Goal: Book appointment/travel/reservation

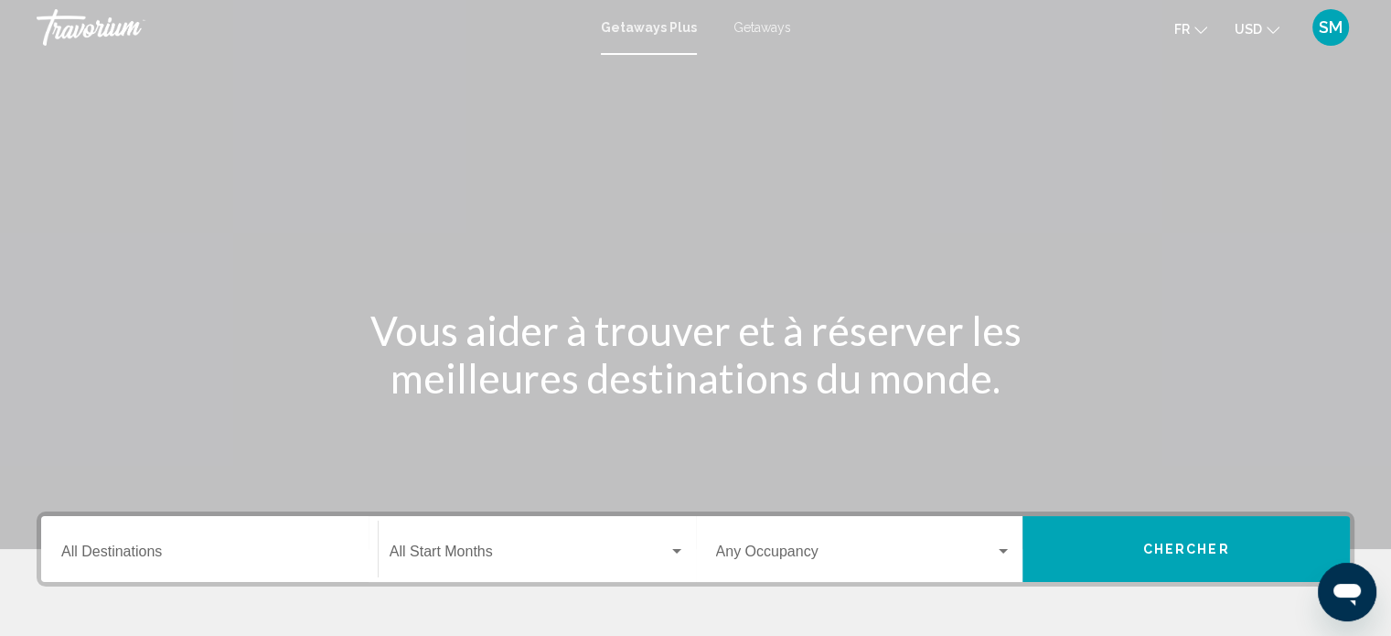
click at [173, 531] on div "Destination All Destinations" at bounding box center [209, 549] width 296 height 58
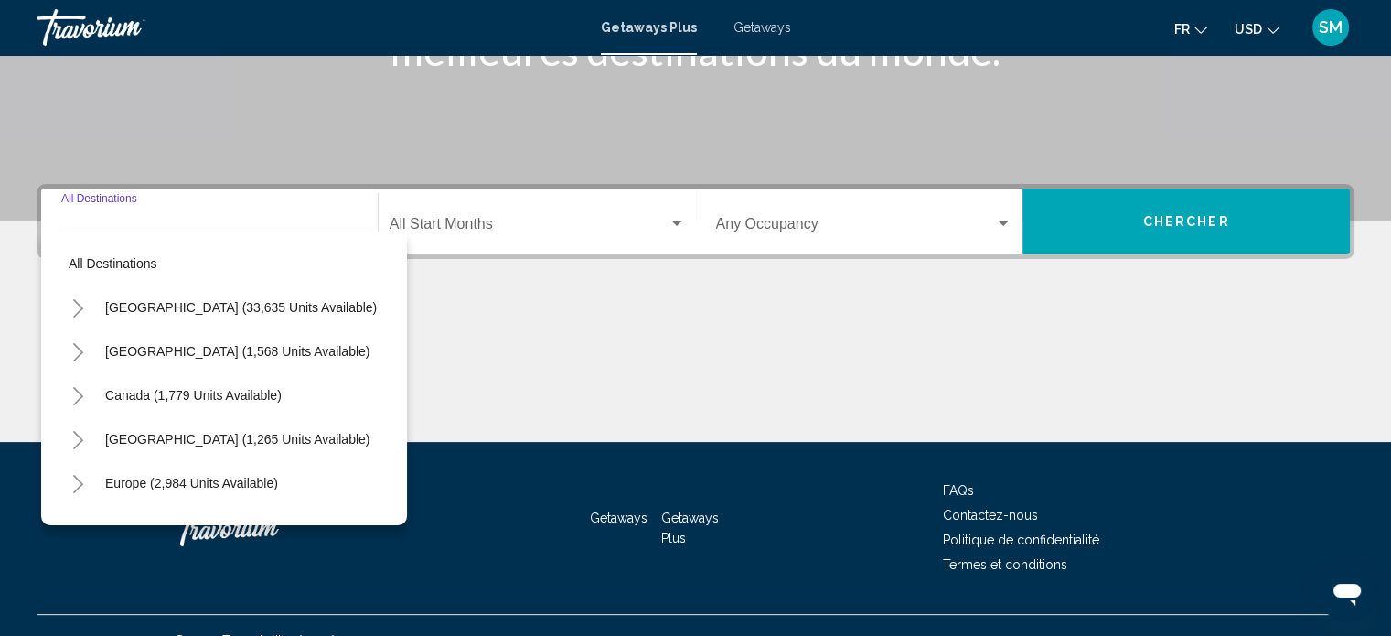
scroll to position [357, 0]
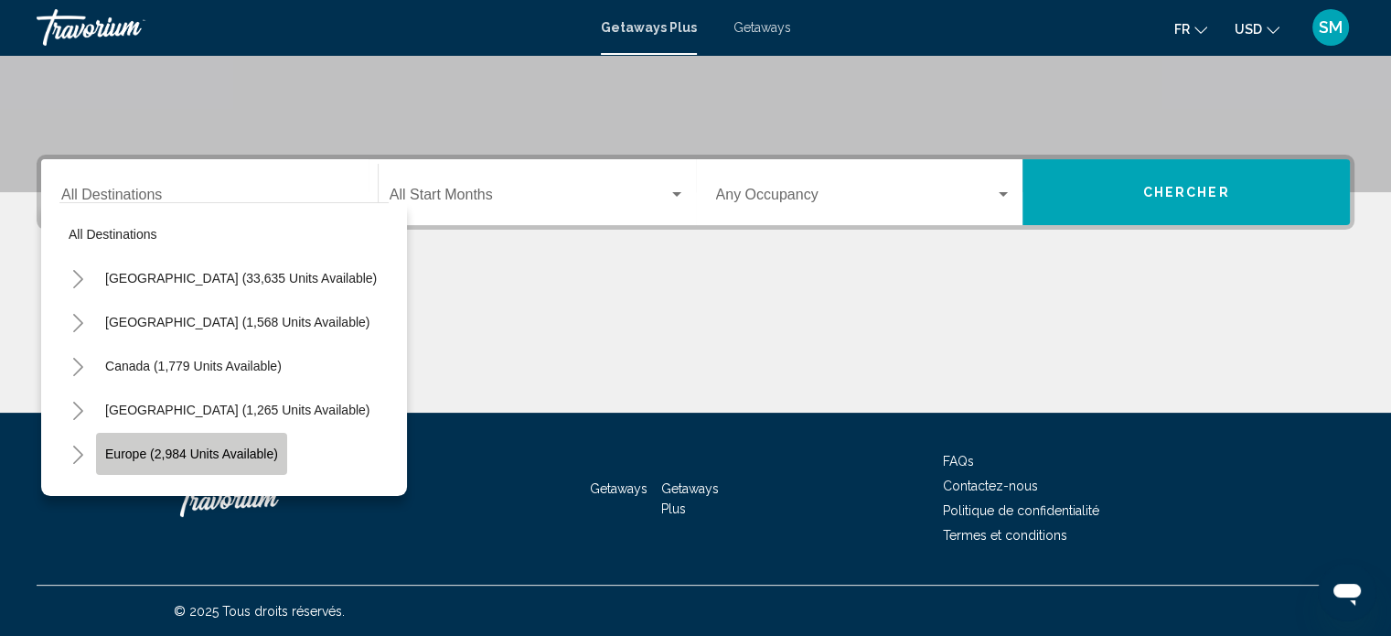
click at [145, 460] on span "Europe (2,984 units available)" at bounding box center [191, 453] width 173 height 15
type input "**********"
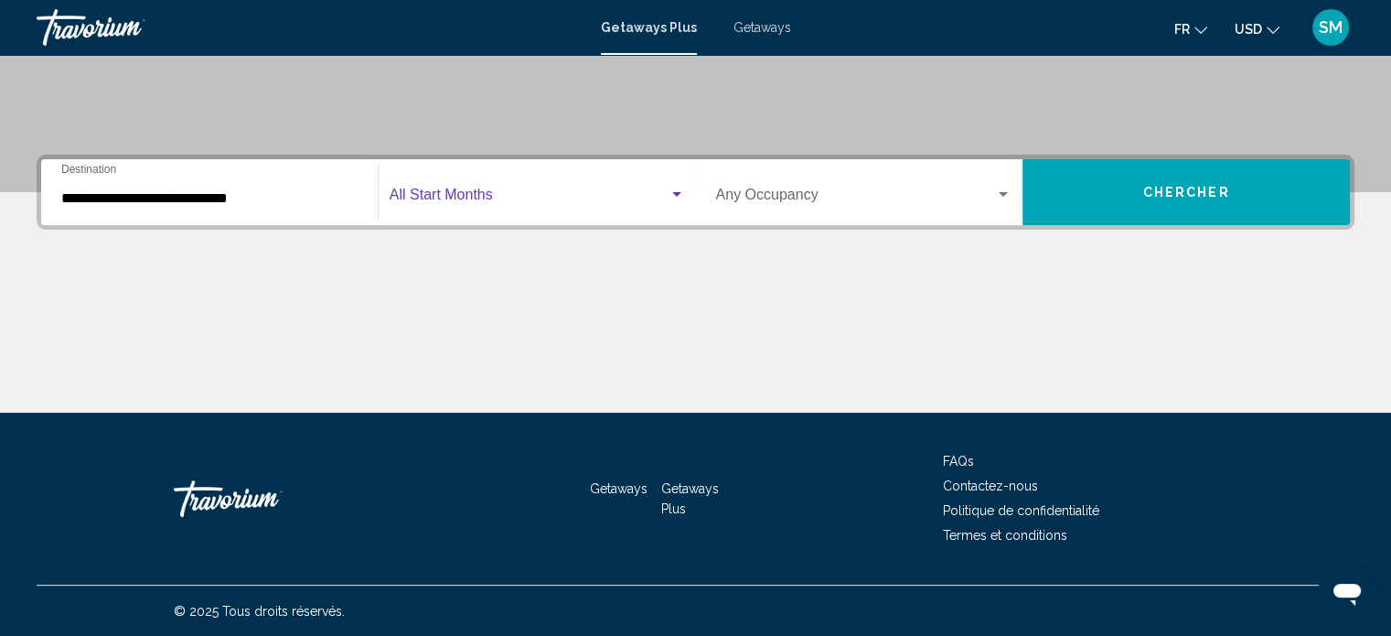
click at [511, 190] on span "Search widget" at bounding box center [529, 198] width 279 height 16
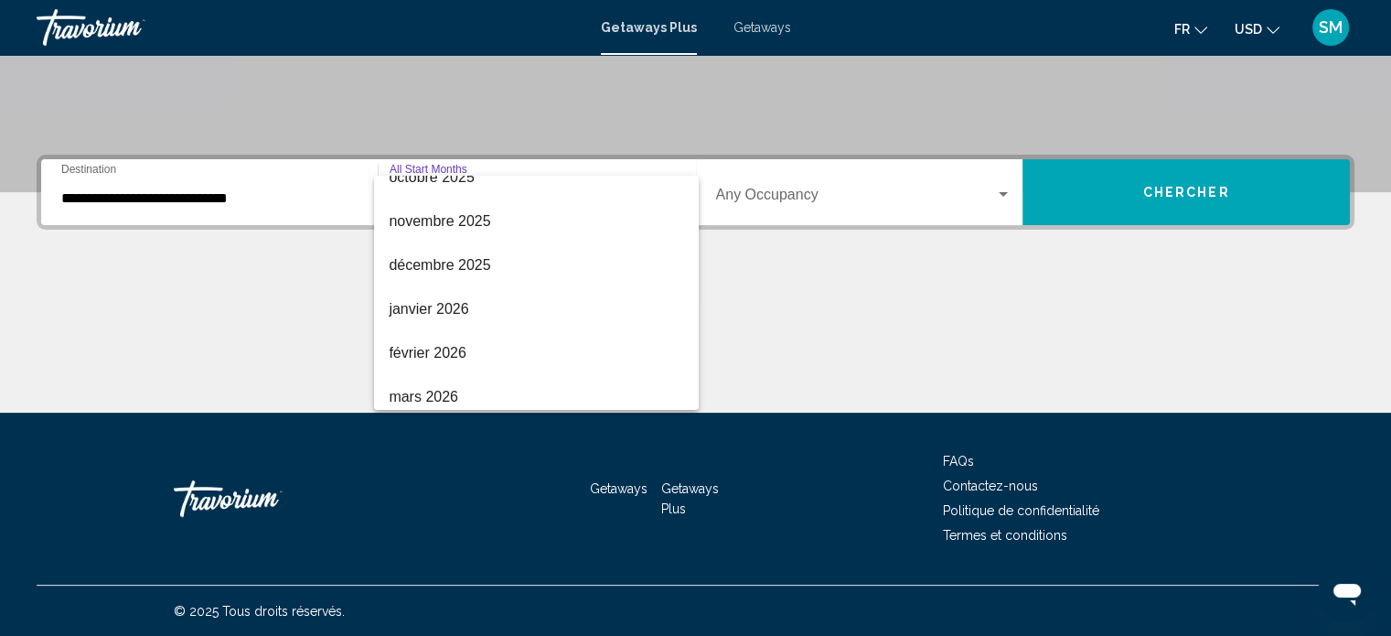
scroll to position [141, 0]
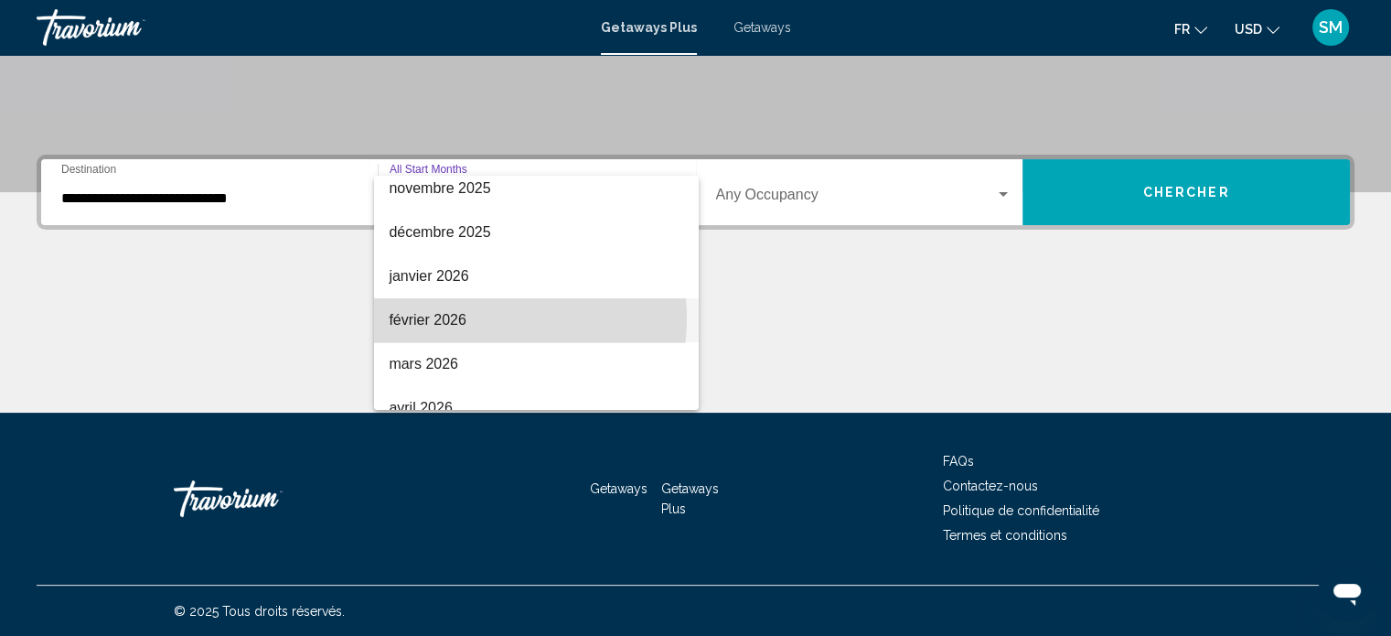
click at [474, 317] on span "février 2026" at bounding box center [536, 320] width 295 height 44
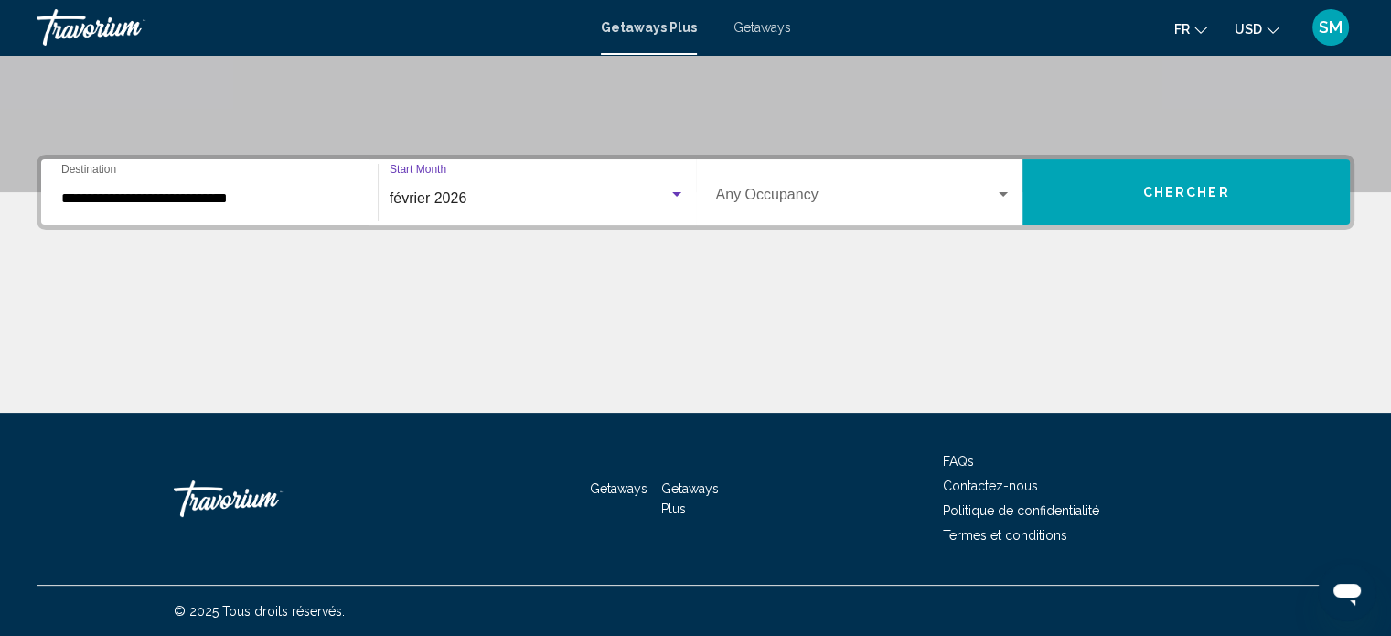
click at [823, 191] on span "Search widget" at bounding box center [856, 198] width 280 height 16
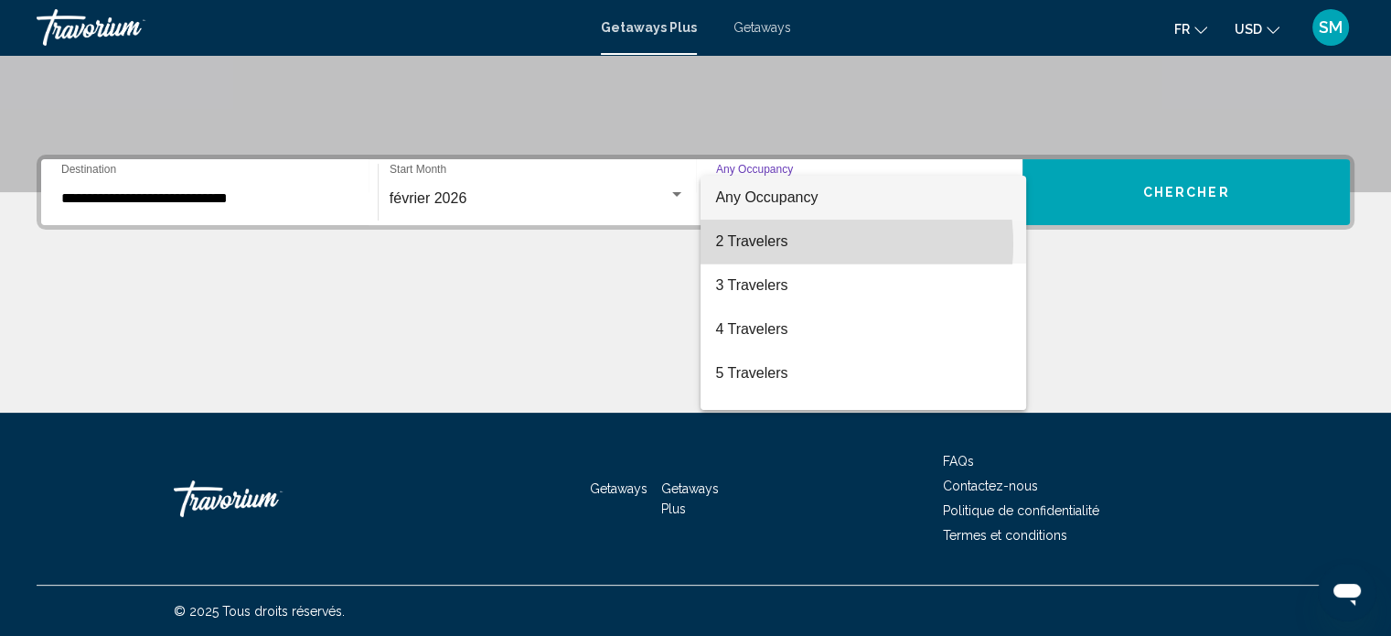
click at [784, 244] on span "2 Travelers" at bounding box center [863, 241] width 296 height 44
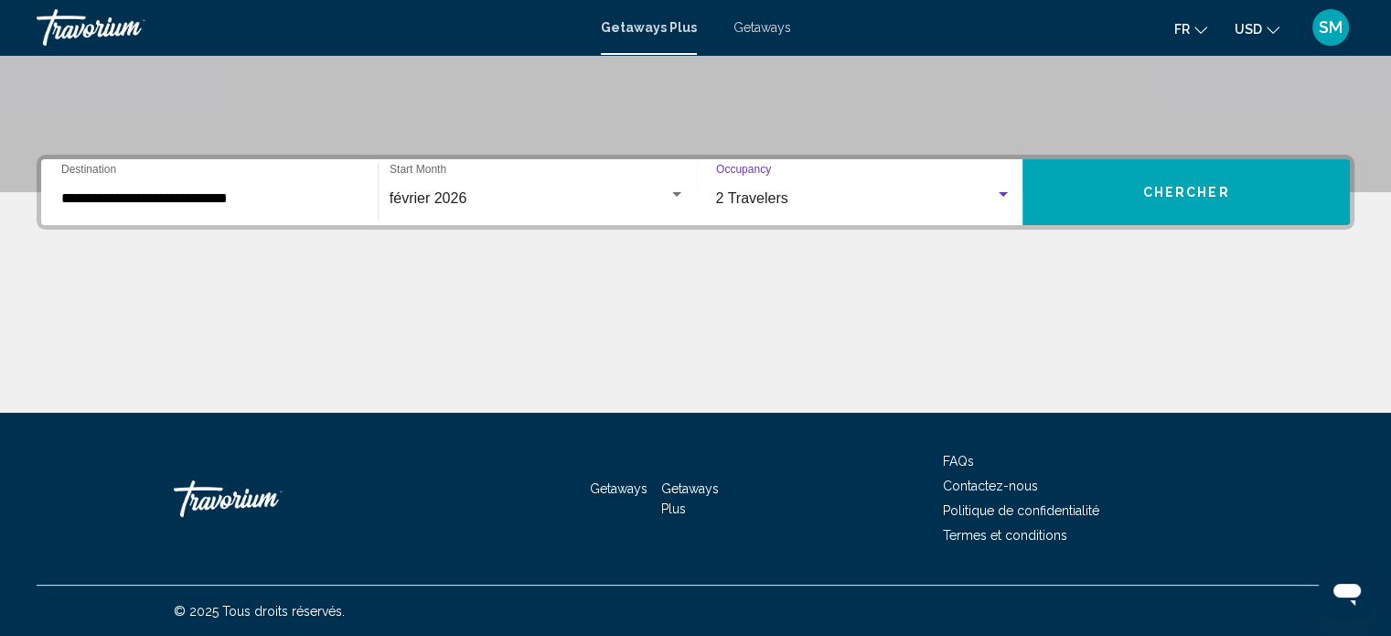
click at [1083, 196] on button "Chercher" at bounding box center [1185, 192] width 327 height 66
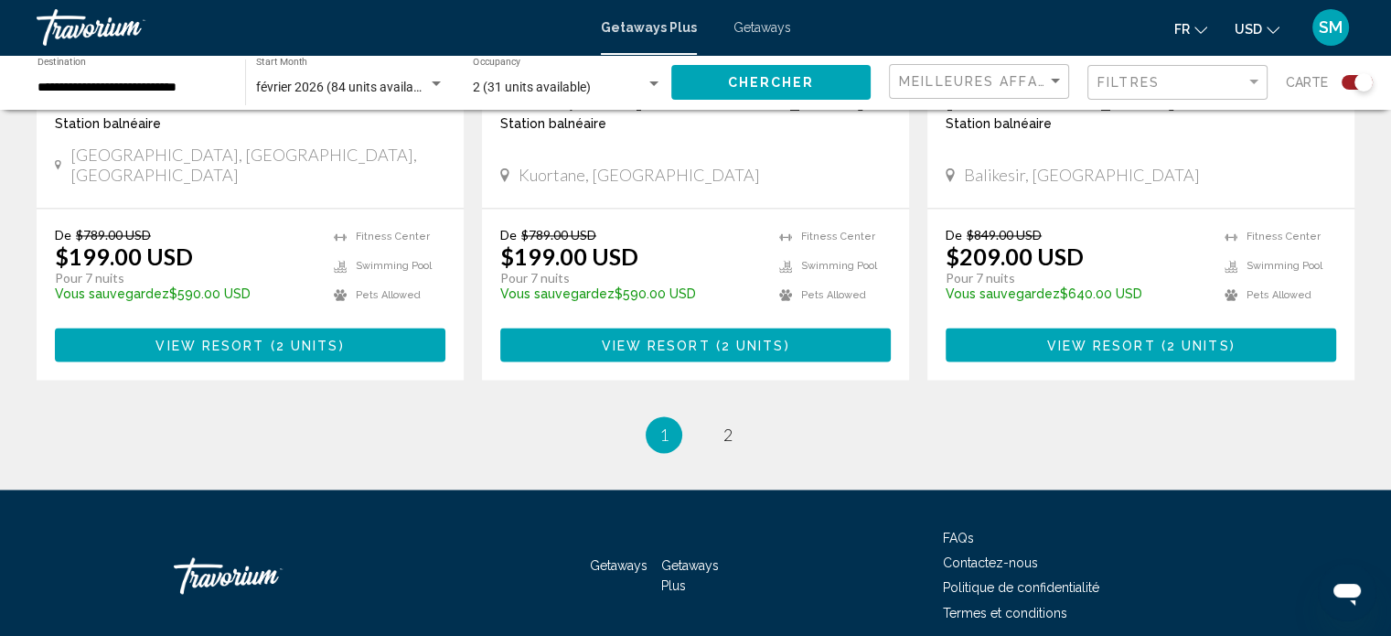
scroll to position [2909, 0]
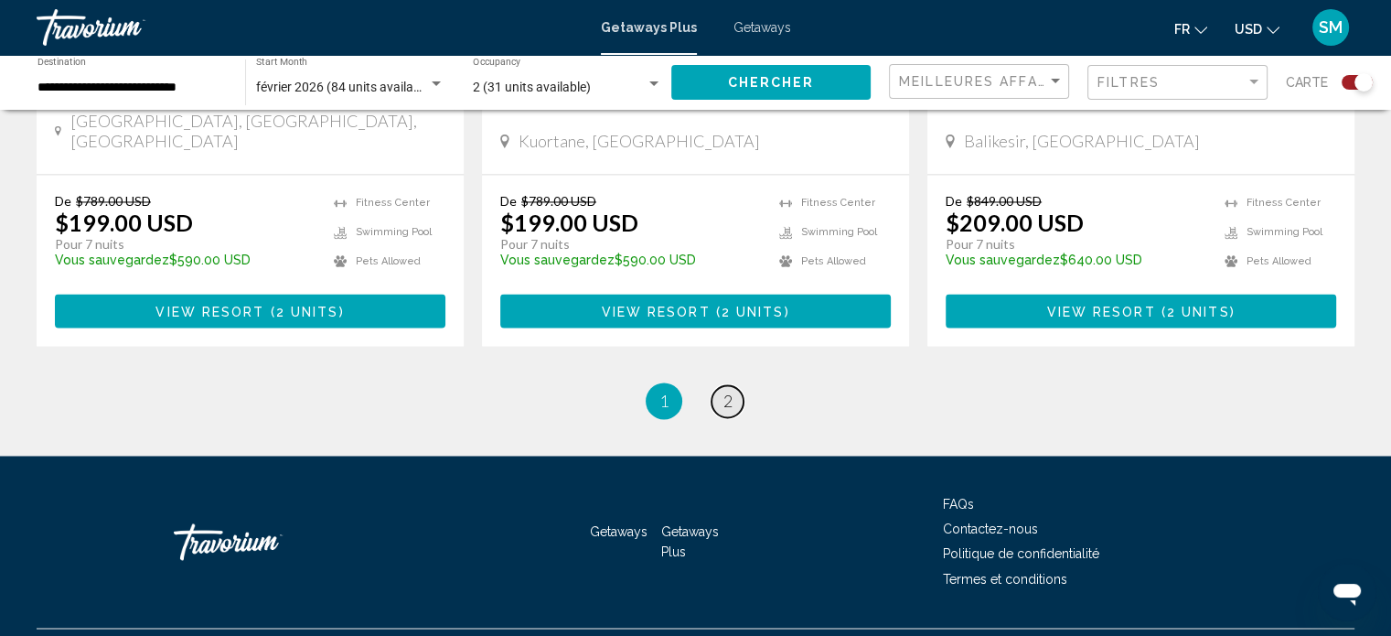
click at [730, 391] on span "2" at bounding box center [727, 401] width 9 height 20
